Goal: Navigation & Orientation: Understand site structure

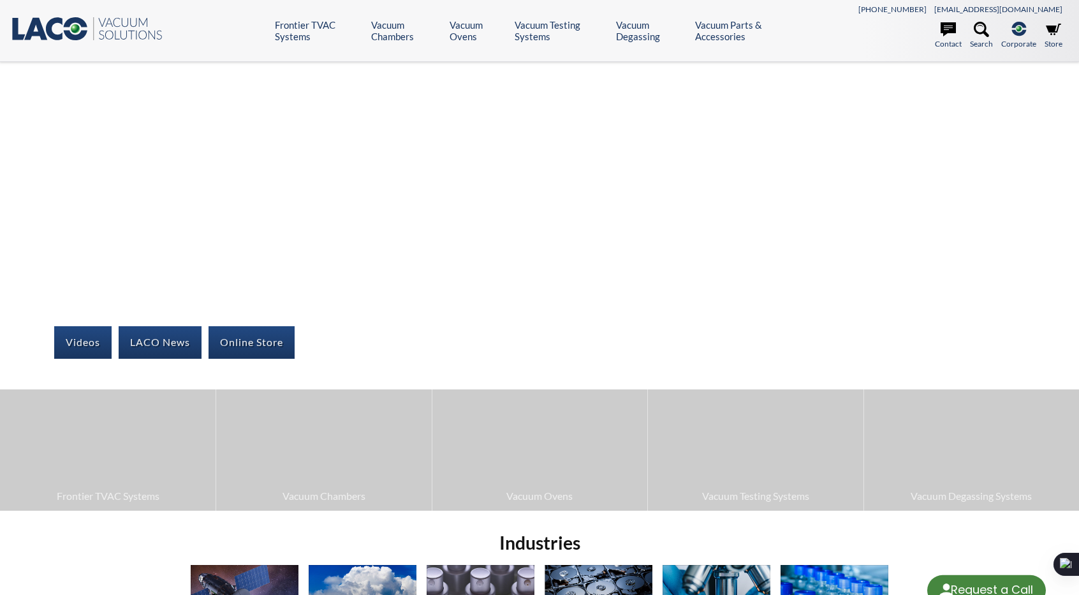
select select "Language Translate Widget"
click at [882, 532] on h2 "Industries" at bounding box center [540, 543] width 709 height 24
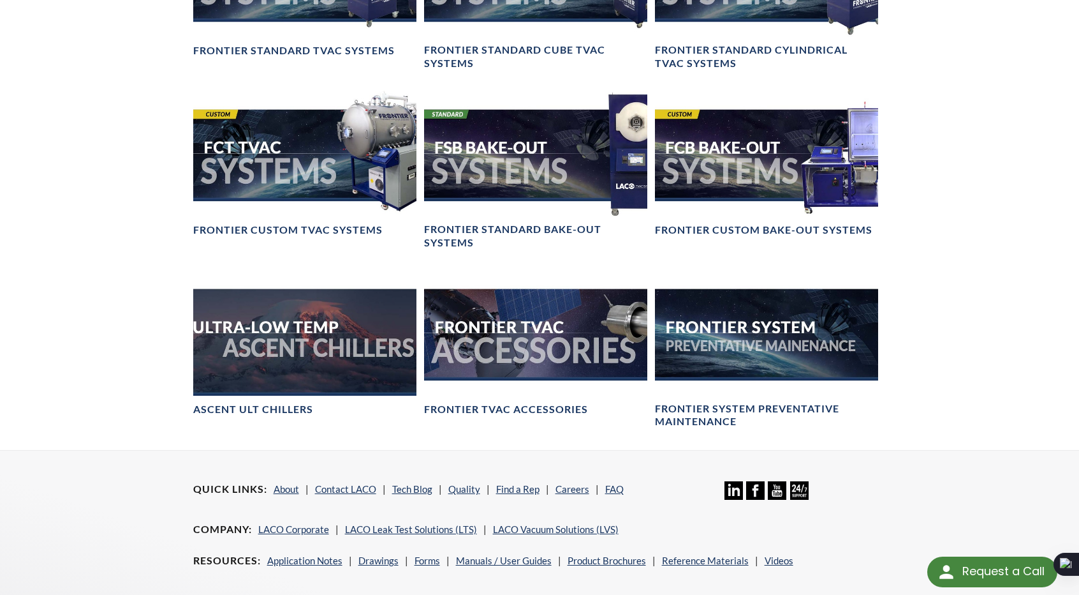
scroll to position [1084, 0]
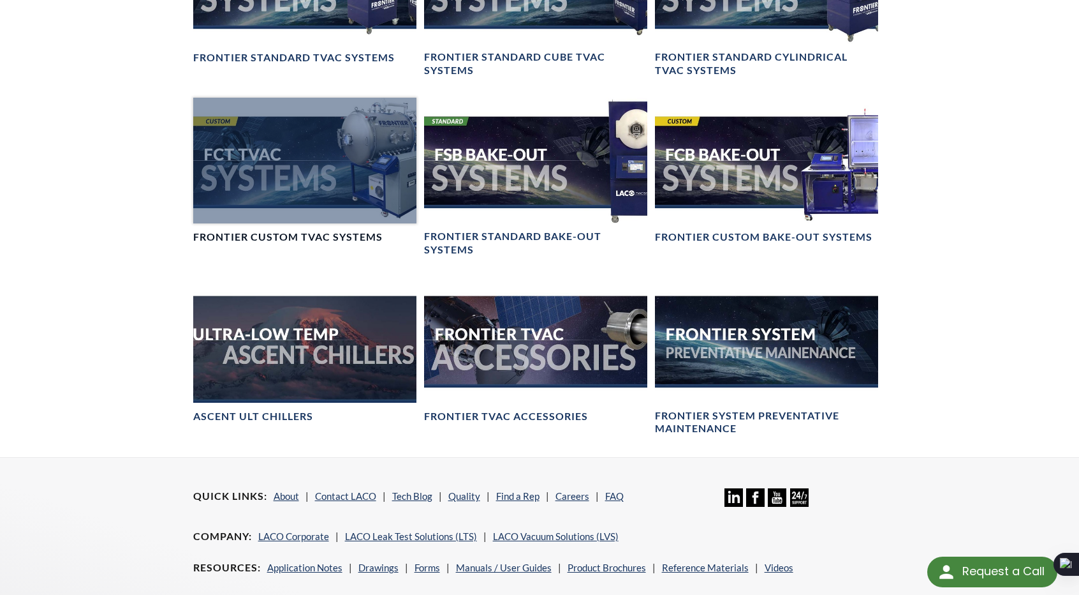
click at [324, 189] on div at bounding box center [304, 161] width 223 height 126
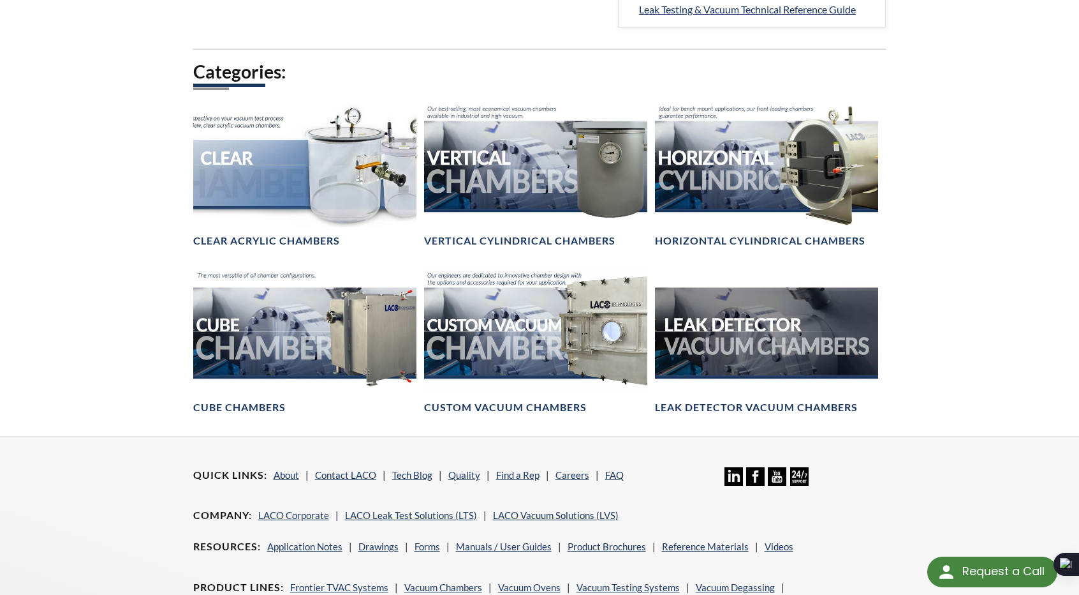
scroll to position [702, 0]
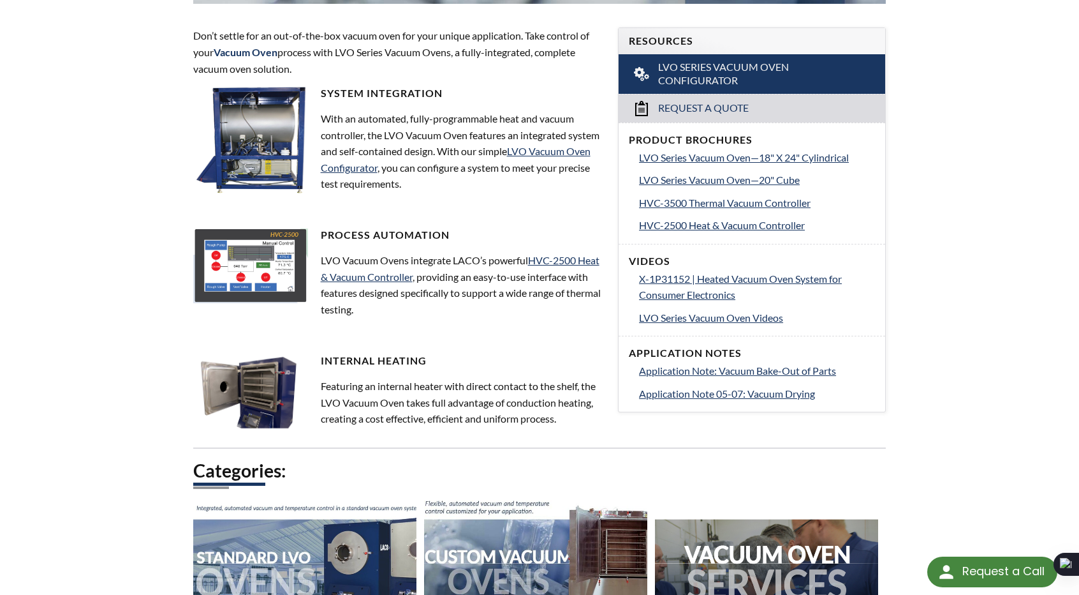
scroll to position [638, 0]
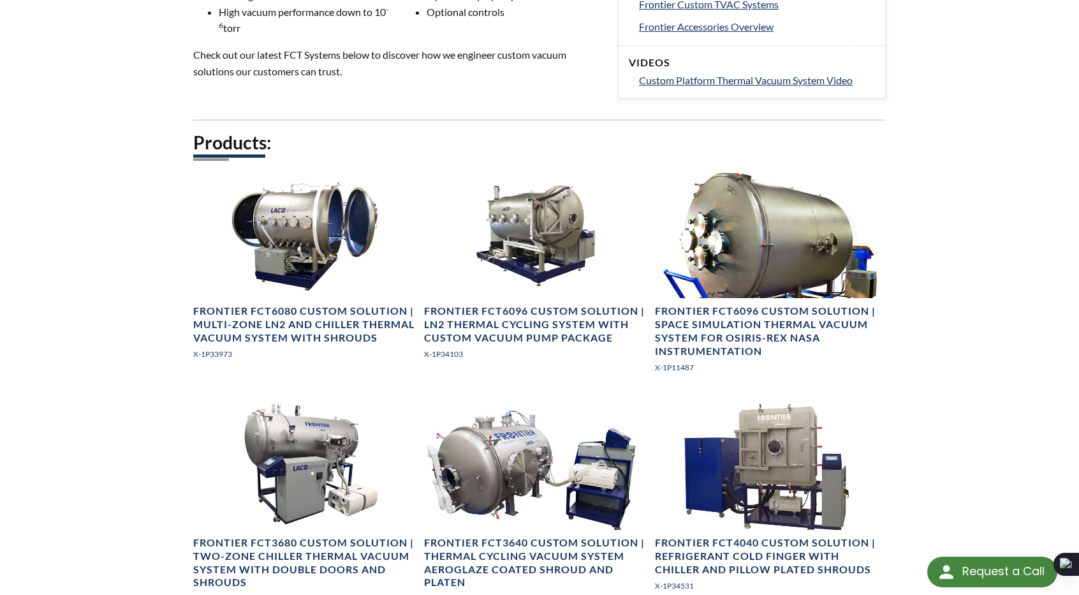
scroll to position [702, 0]
